Goal: Information Seeking & Learning: Learn about a topic

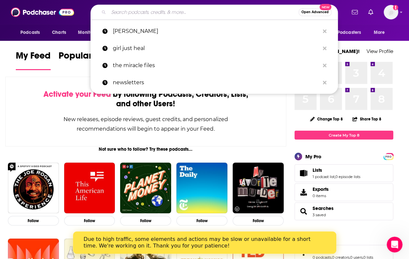
click at [172, 13] on input "Search podcasts, credits, & more..." at bounding box center [204, 12] width 190 height 11
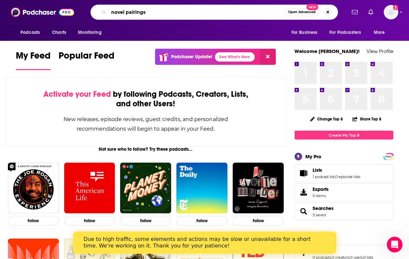
type input "novel pairings"
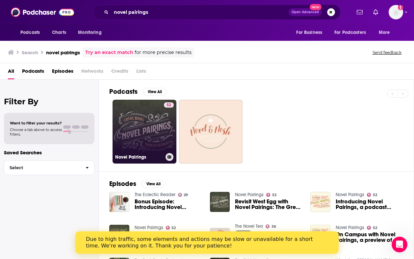
click at [133, 120] on link "52 Novel Pairings" at bounding box center [145, 132] width 64 height 64
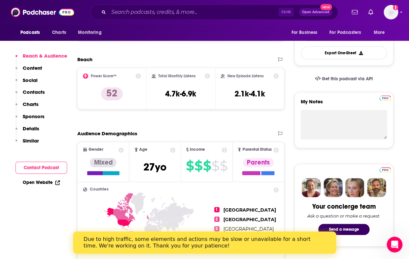
scroll to position [164, 0]
